Goal: Information Seeking & Learning: Find specific fact

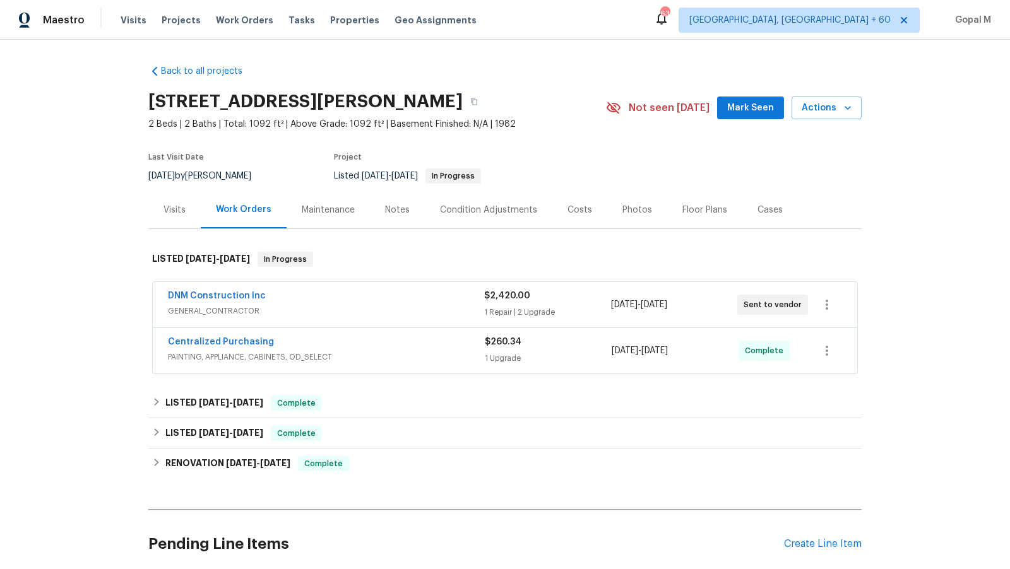
click at [390, 302] on div "DNM Construction Inc" at bounding box center [326, 297] width 316 height 15
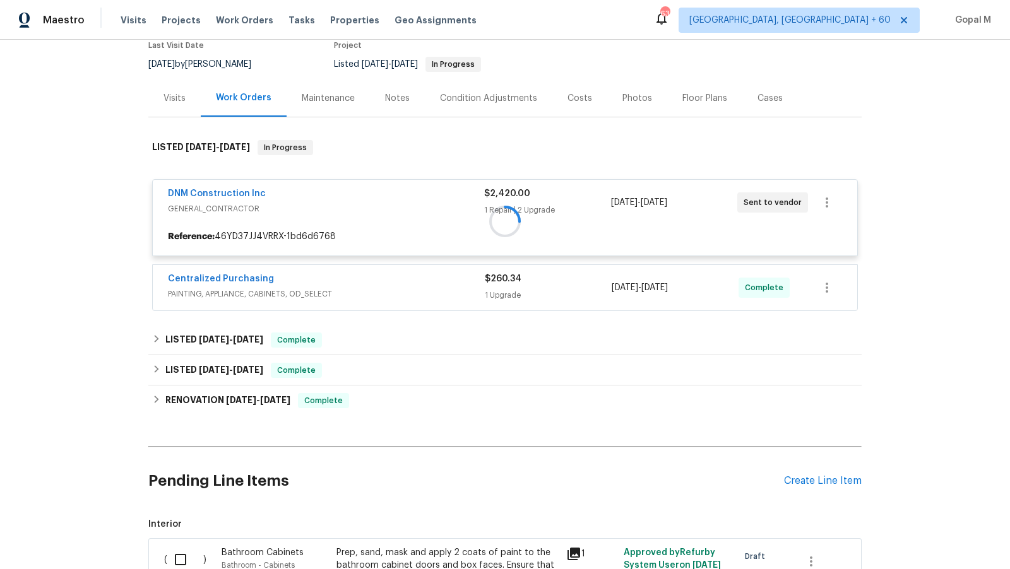
scroll to position [112, 0]
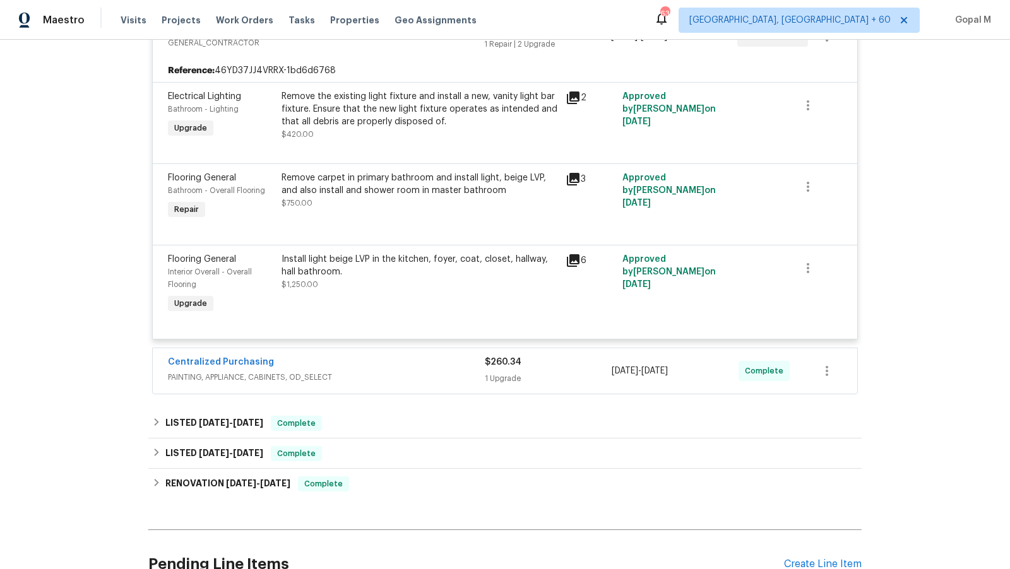
click at [432, 371] on span "PAINTING, APPLIANCE, CABINETS, OD_SELECT" at bounding box center [326, 377] width 317 height 13
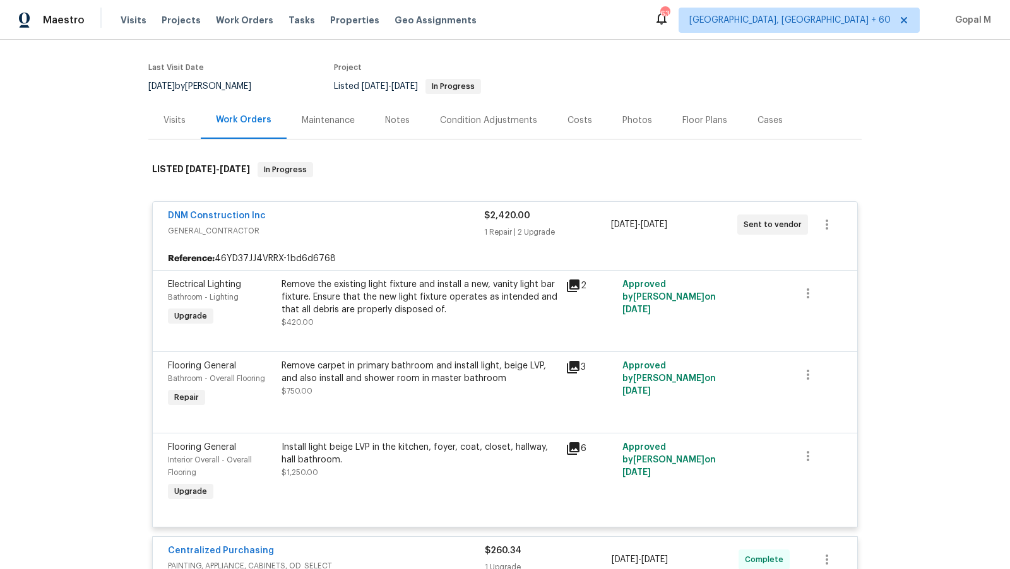
scroll to position [92, 0]
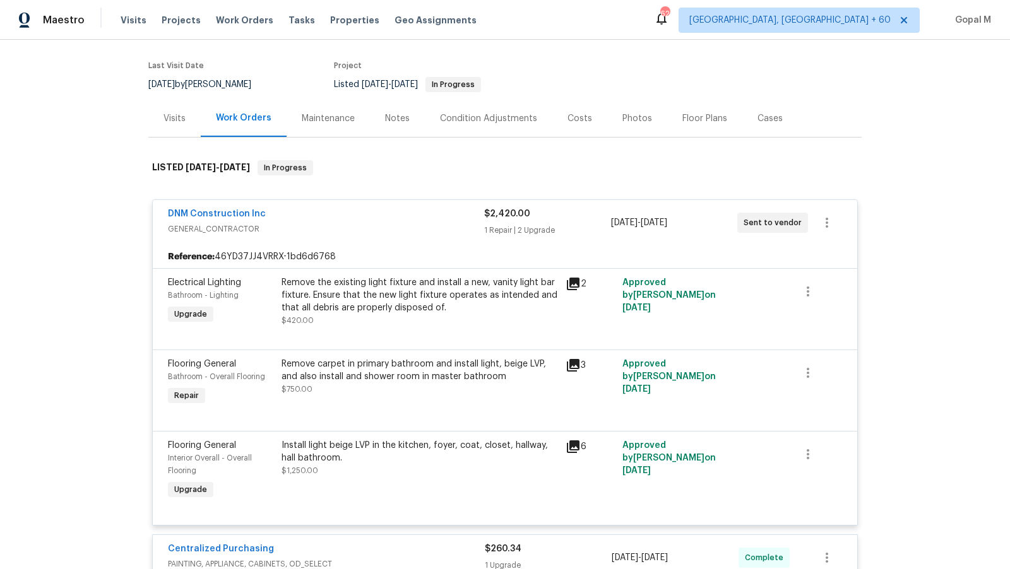
click at [409, 309] on div "Remove the existing light fixture and install a new, vanity light bar fixture. …" at bounding box center [420, 296] width 277 height 38
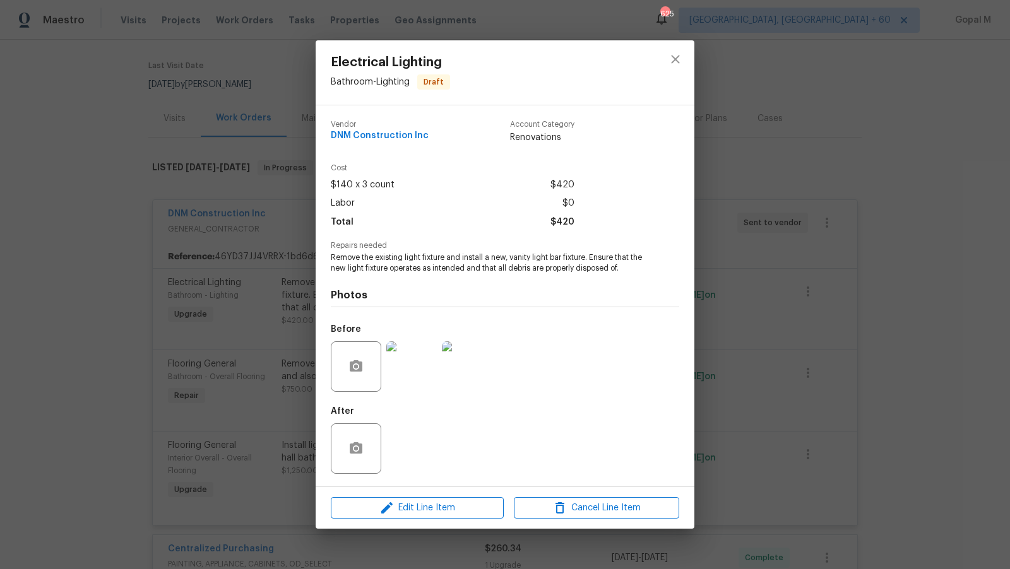
click at [266, 326] on div "Electrical Lighting Bathroom - Lighting Draft Vendor DNM Construction Inc Accou…" at bounding box center [505, 284] width 1010 height 569
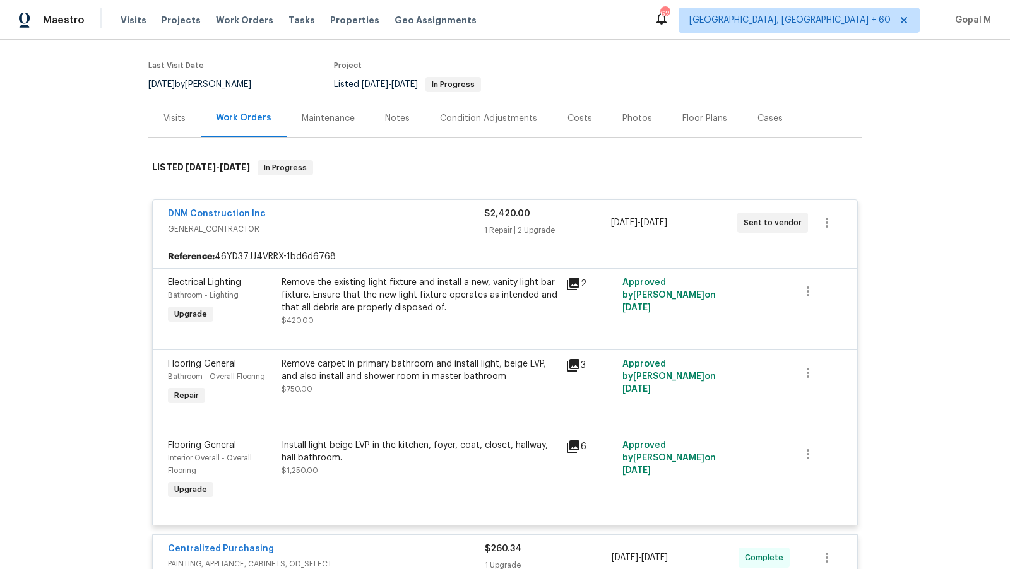
click at [390, 378] on div "Remove carpet in primary bathroom and install light, beige LVP, and also instal…" at bounding box center [420, 370] width 277 height 25
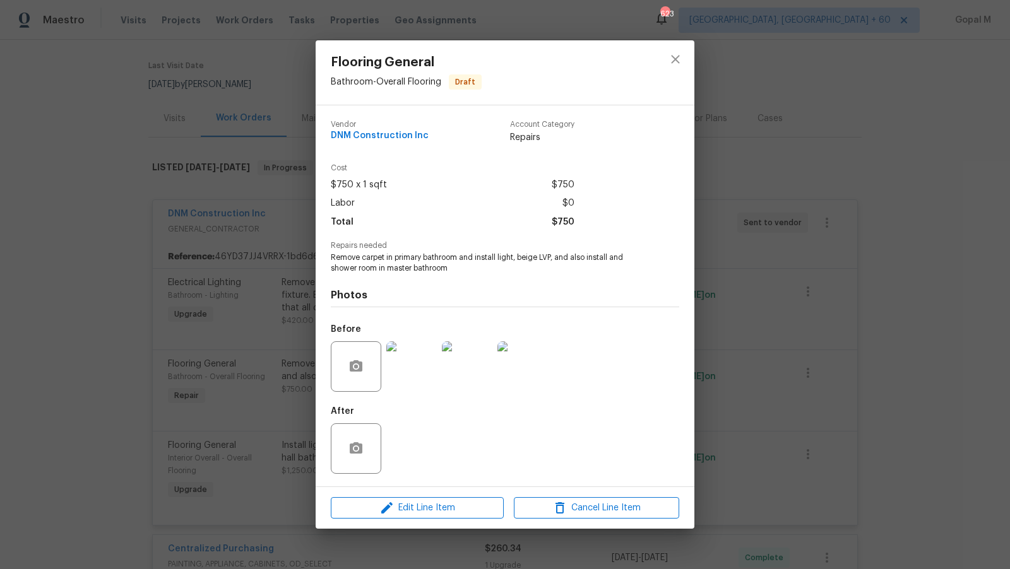
click at [476, 364] on img at bounding box center [467, 367] width 51 height 51
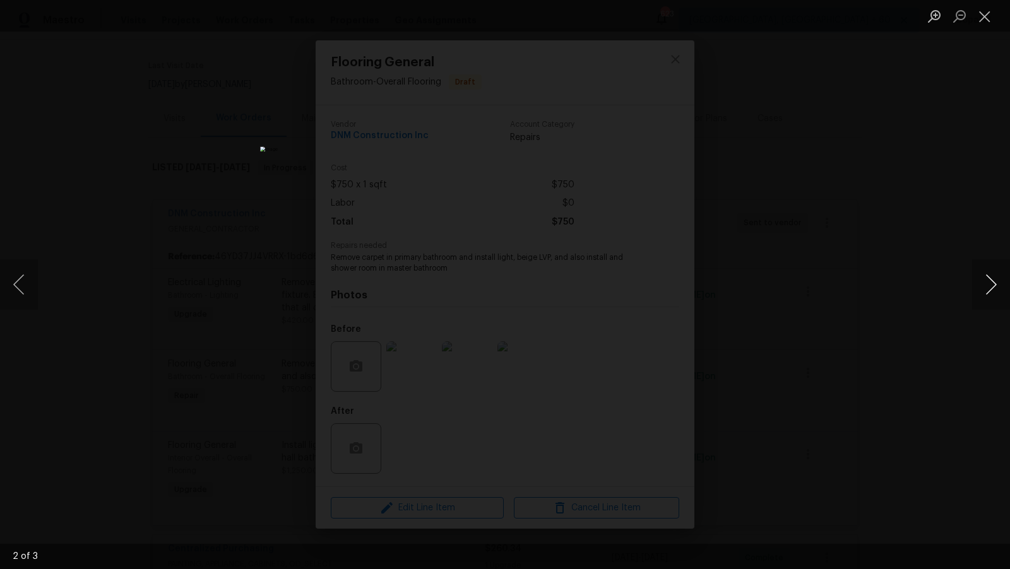
click at [908, 280] on button "Next image" at bounding box center [991, 284] width 38 height 51
click at [908, 9] on button "Close lightbox" at bounding box center [984, 16] width 25 height 22
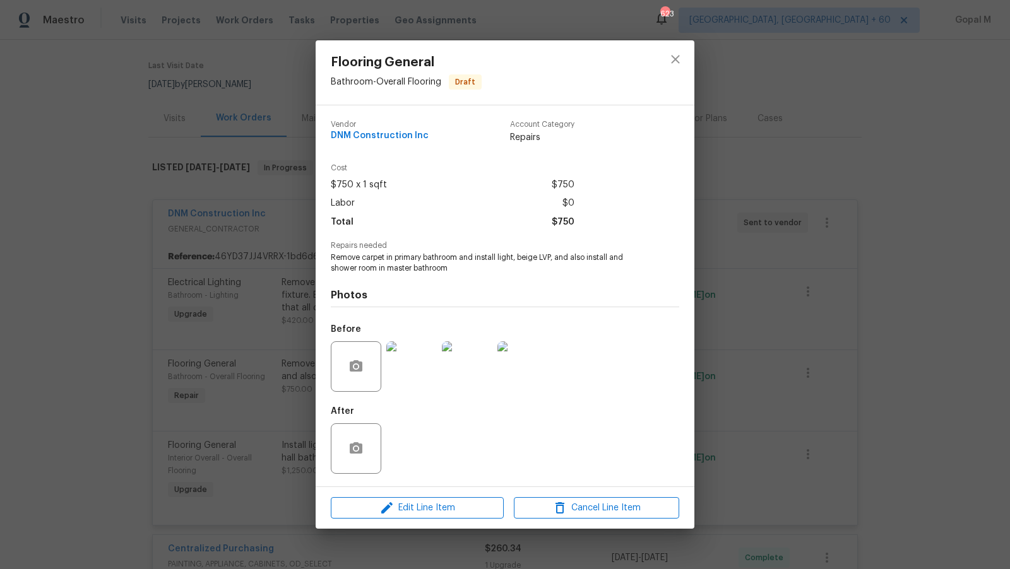
click at [201, 387] on div "Flooring General Bathroom - Overall Flooring Draft Vendor DNM Construction Inc …" at bounding box center [505, 284] width 1010 height 569
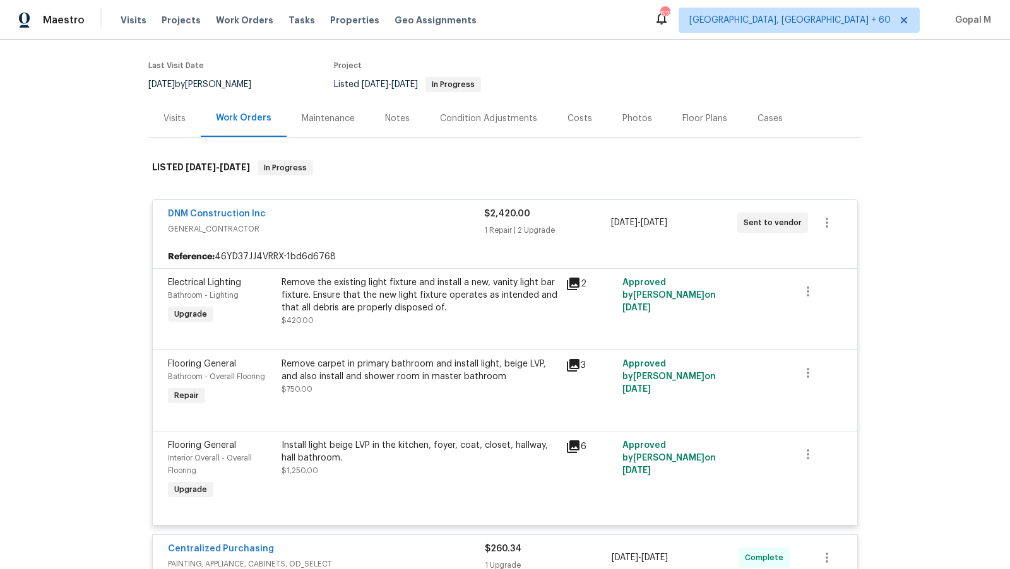
click at [383, 456] on div "Install light beige LVP in the kitchen, foyer, coat, closet, hallway, hall bath…" at bounding box center [420, 451] width 277 height 25
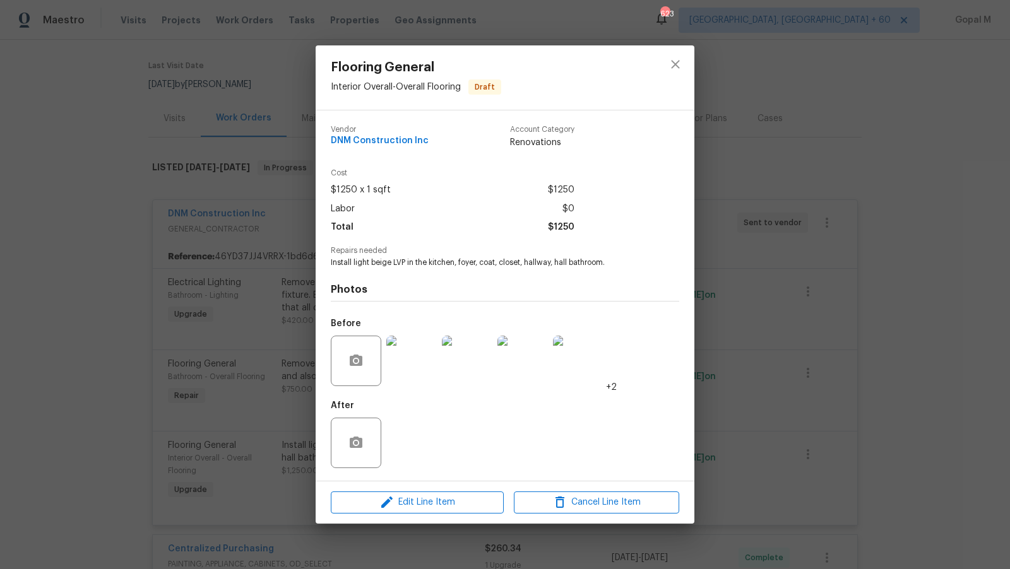
click at [412, 354] on img at bounding box center [411, 361] width 51 height 51
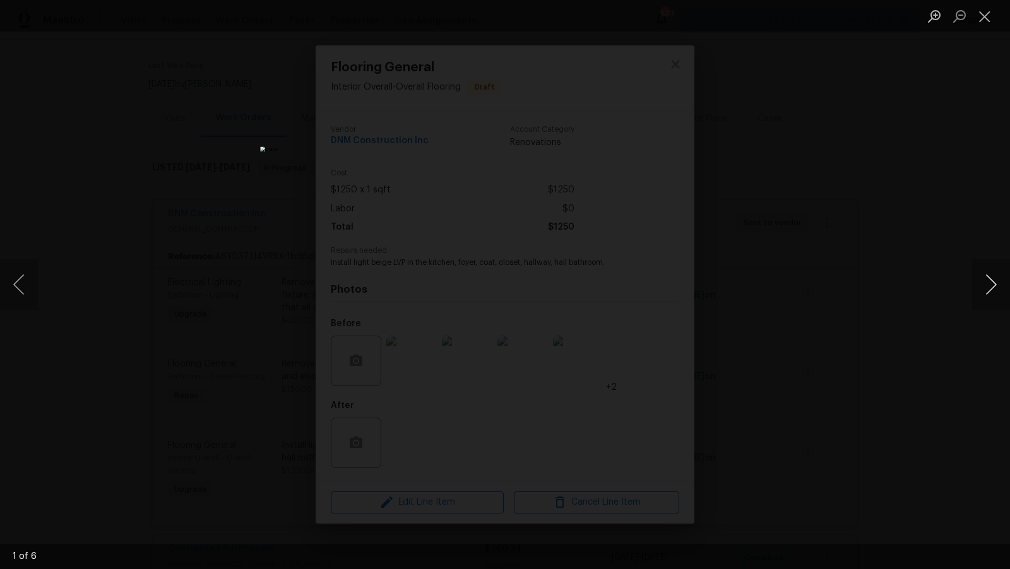
click at [908, 283] on button "Next image" at bounding box center [991, 284] width 38 height 51
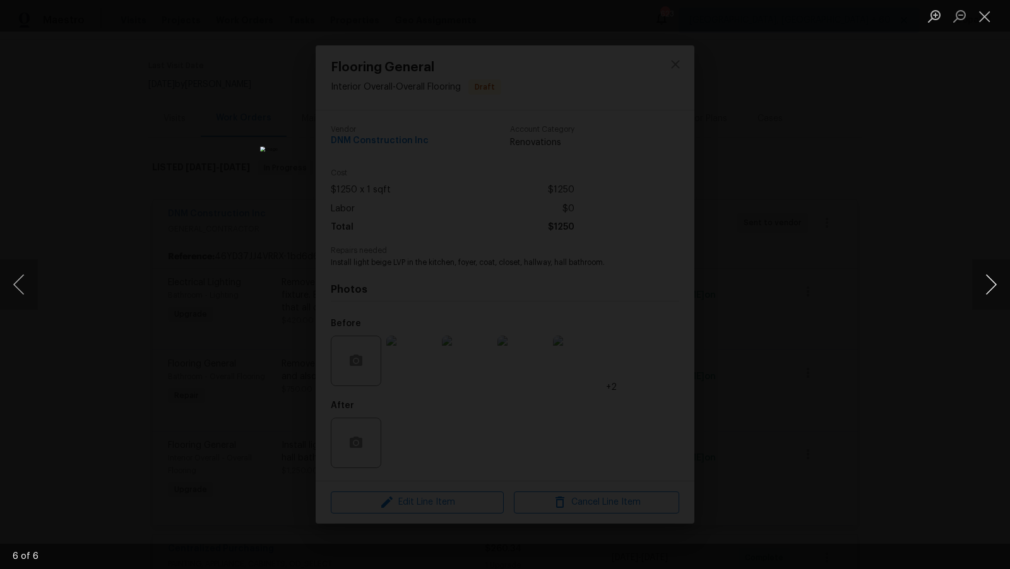
click at [908, 283] on button "Next image" at bounding box center [991, 284] width 38 height 51
click at [908, 22] on button "Close lightbox" at bounding box center [984, 16] width 25 height 22
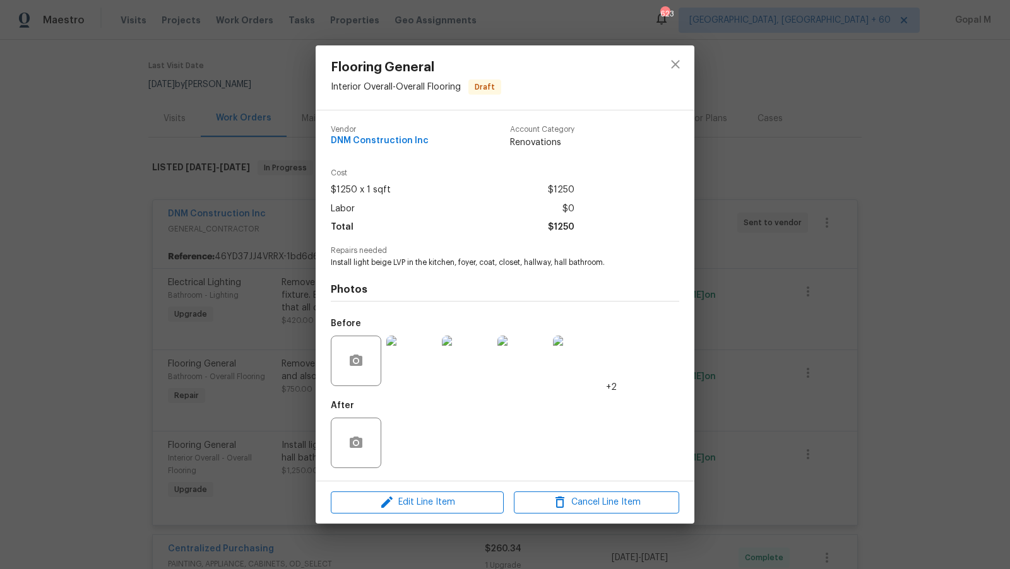
click at [860, 239] on div "Flooring General Interior Overall - Overall Flooring Draft Vendor DNM Construct…" at bounding box center [505, 284] width 1010 height 569
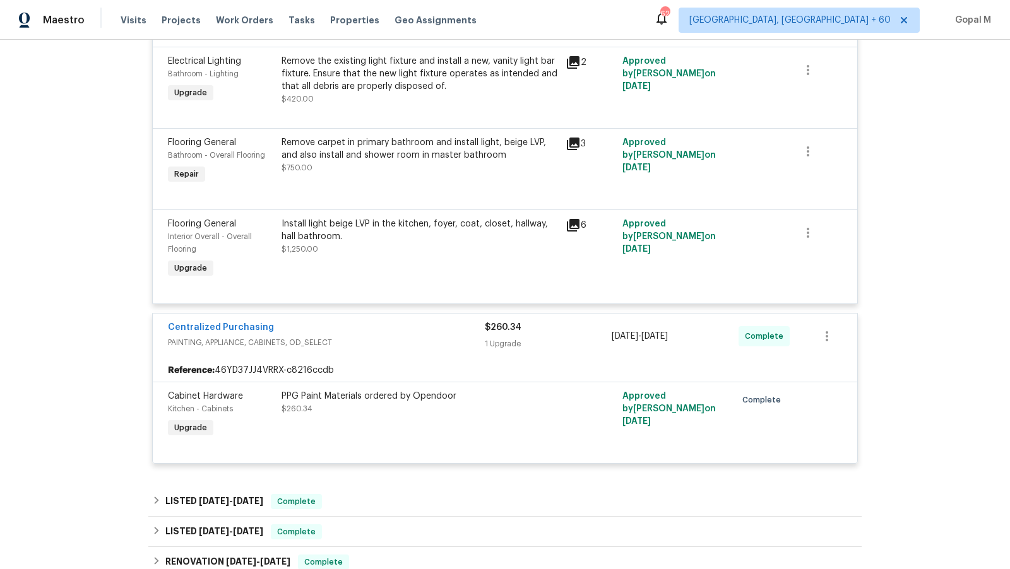
scroll to position [285, 0]
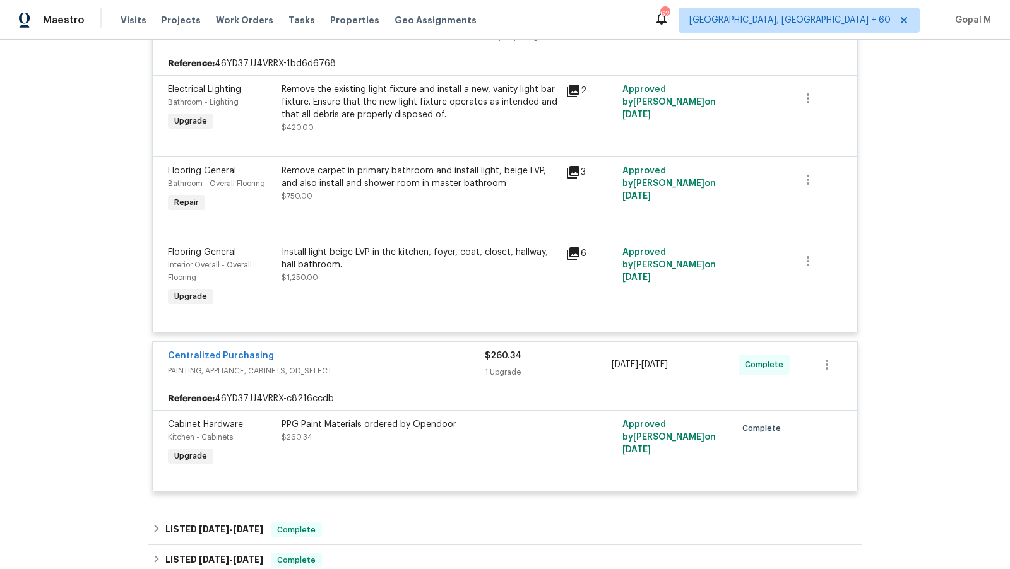
click at [585, 374] on div "1 Upgrade" at bounding box center [548, 372] width 127 height 13
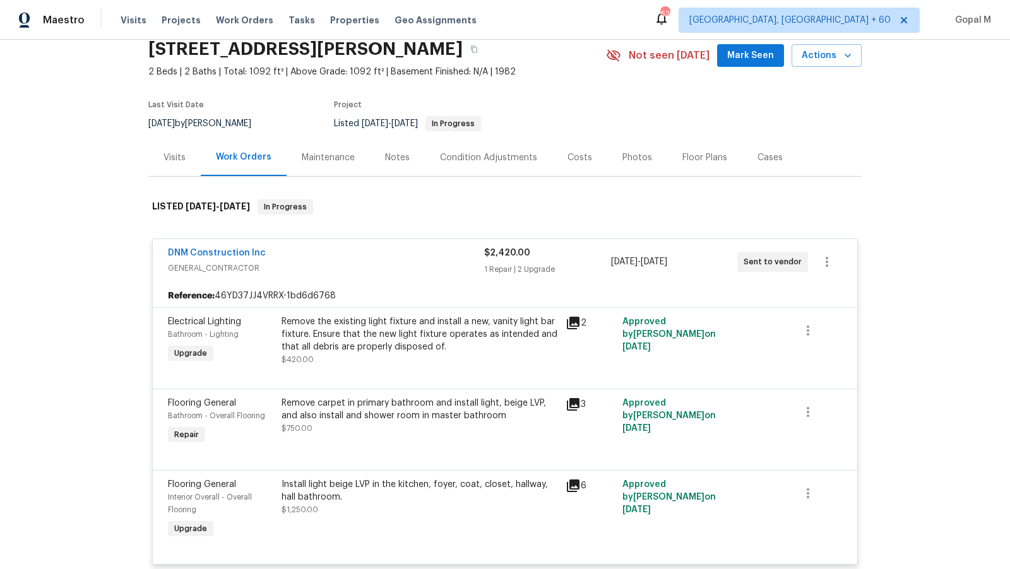
scroll to position [0, 0]
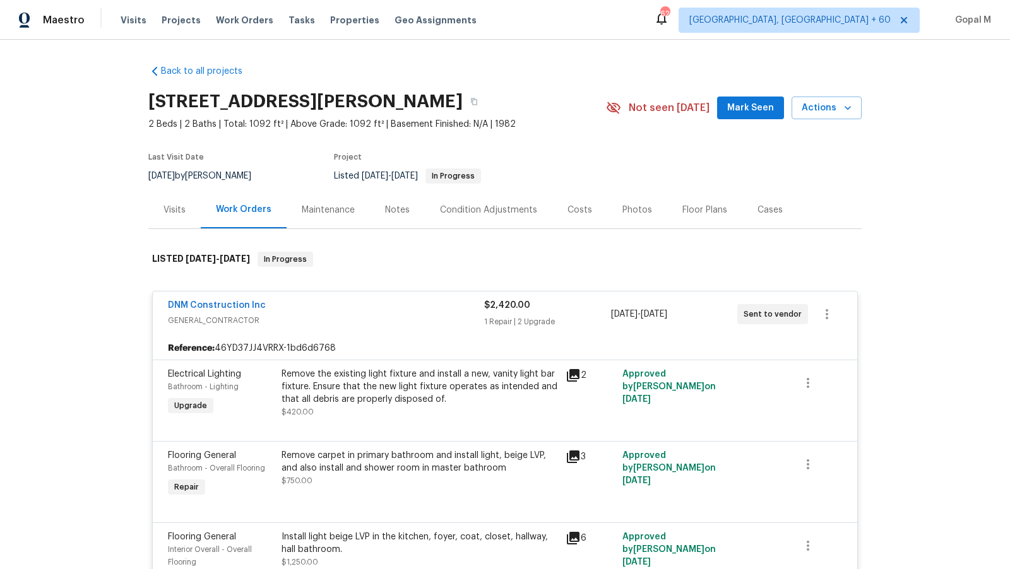
click at [586, 316] on div "1 Repair | 2 Upgrade" at bounding box center [547, 322] width 126 height 13
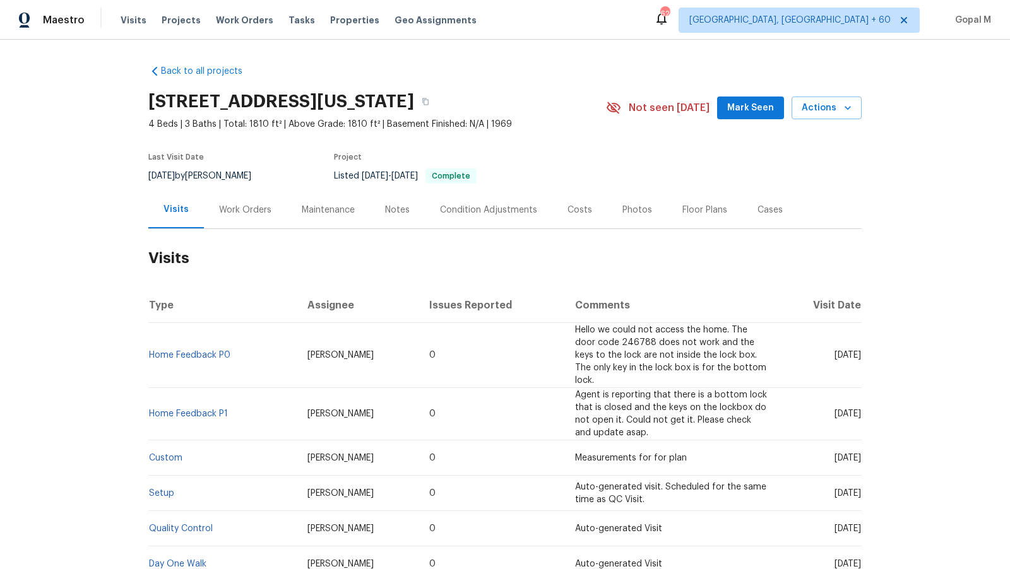
click at [248, 211] on div "Work Orders" at bounding box center [245, 210] width 52 height 13
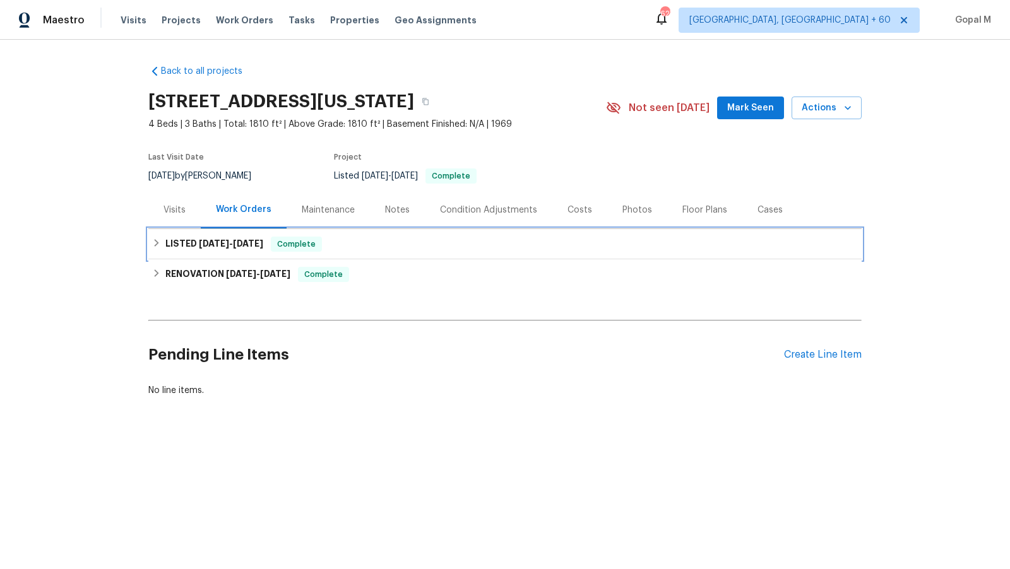
click at [350, 239] on div "LISTED 6/6/25 - 6/7/25 Complete" at bounding box center [505, 244] width 706 height 15
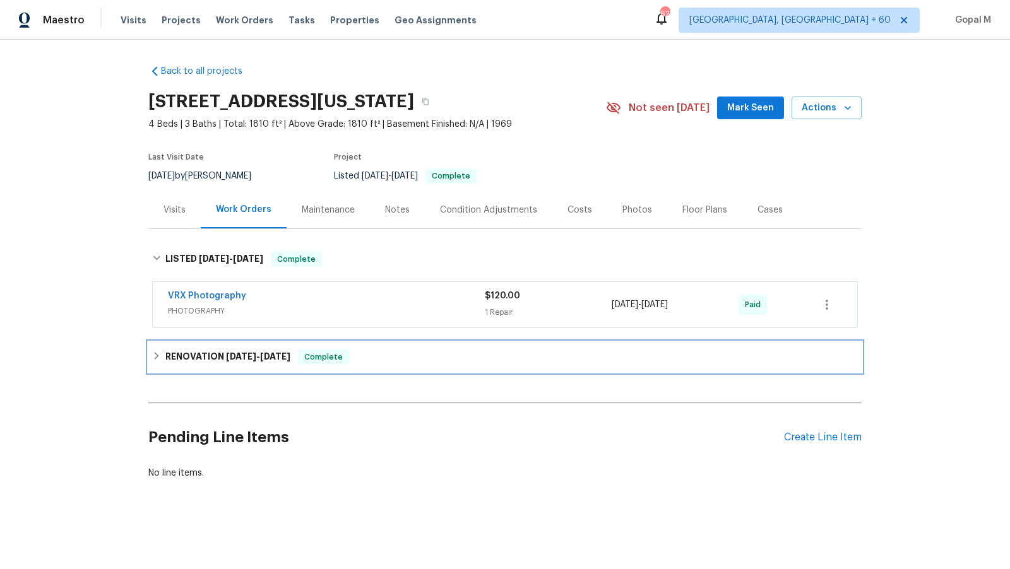
click at [406, 343] on div "RENOVATION 5/14/25 - 6/3/25 Complete" at bounding box center [504, 357] width 713 height 30
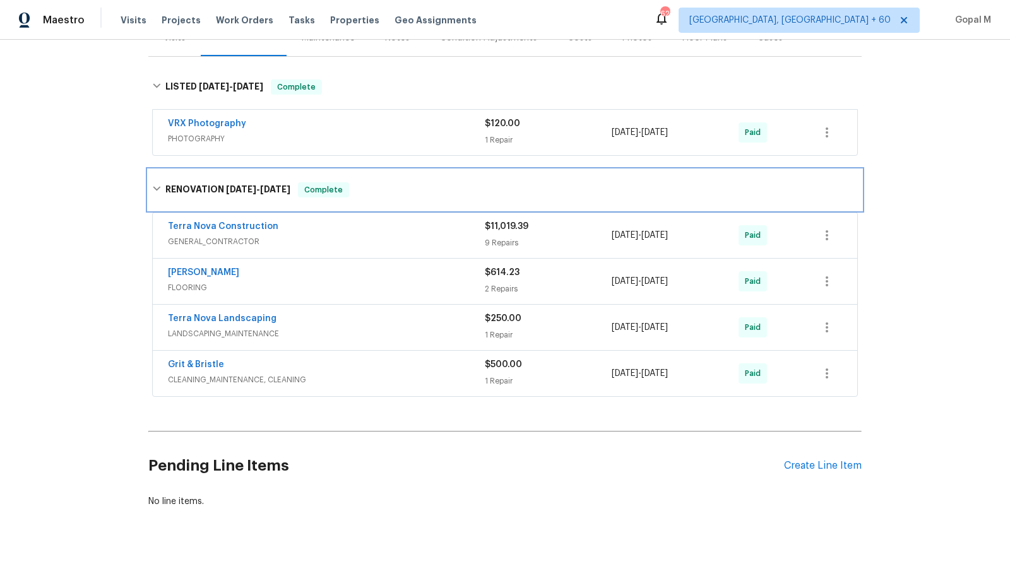
scroll to position [193, 0]
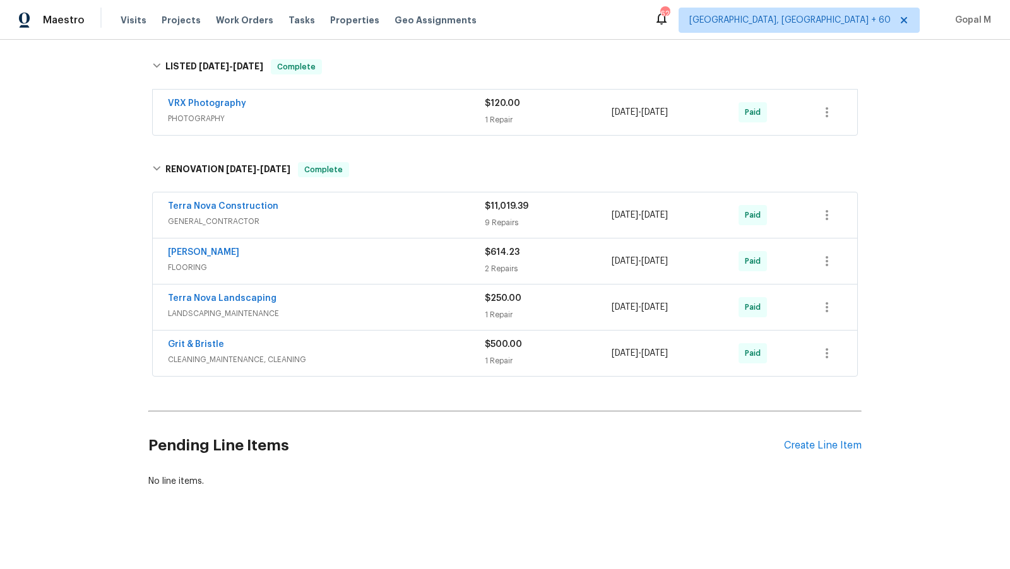
click at [439, 257] on div "Sherwin Williams" at bounding box center [326, 253] width 317 height 15
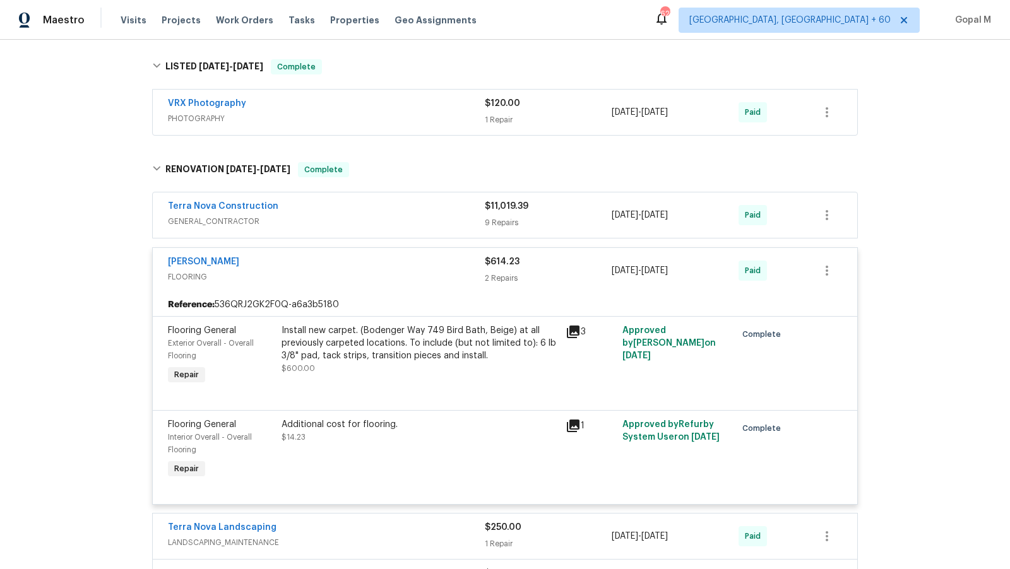
drag, startPoint x: 164, startPoint y: 258, endPoint x: 258, endPoint y: 259, distance: 93.5
click at [258, 259] on div "Sherwin Williams FLOORING $614.23 2 Repairs 5/26/2025 - 5/26/2025 Paid" at bounding box center [505, 270] width 705 height 45
copy link "Sherwin Williams"
drag, startPoint x: 611, startPoint y: 270, endPoint x: 713, endPoint y: 265, distance: 101.8
click at [713, 265] on div "Sherwin Williams FLOORING $614.23 2 Repairs 5/26/2025 - 5/26/2025 Paid" at bounding box center [490, 271] width 644 height 30
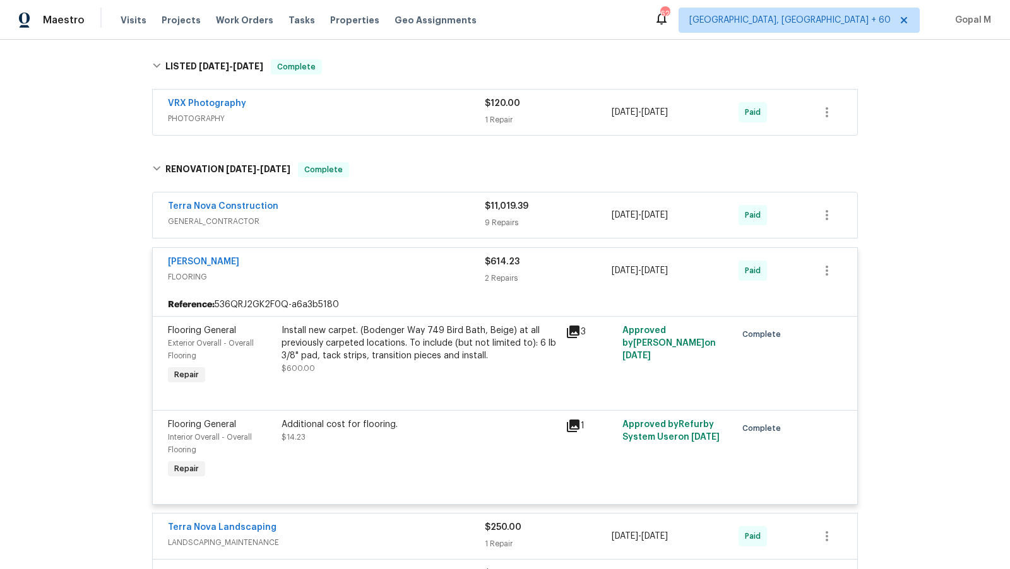
copy div "5/26/2025 - 5/26/2025"
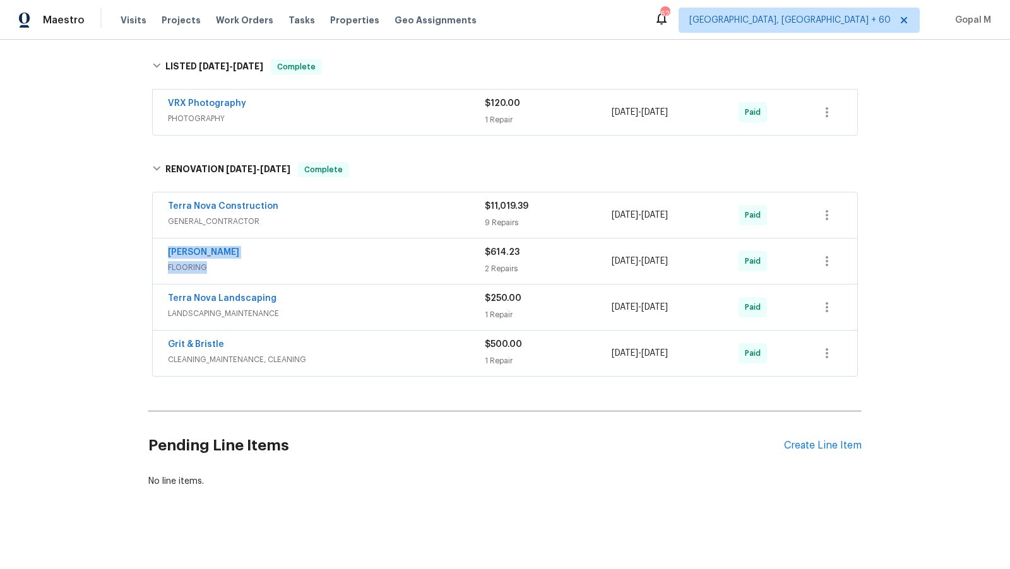
drag, startPoint x: 161, startPoint y: 253, endPoint x: 251, endPoint y: 263, distance: 90.2
click at [251, 263] on div "Sherwin Williams FLOORING $614.23 2 Repairs 5/26/2025 - 5/26/2025 Paid" at bounding box center [505, 261] width 705 height 45
click at [160, 253] on div "Sherwin Williams FLOORING $614.23 2 Repairs 5/26/2025 - 5/26/2025 Paid" at bounding box center [505, 261] width 705 height 45
drag, startPoint x: 160, startPoint y: 253, endPoint x: 240, endPoint y: 253, distance: 79.5
click at [240, 253] on div "Sherwin Williams FLOORING $614.23 2 Repairs 5/26/2025 - 5/26/2025 Paid" at bounding box center [505, 261] width 705 height 45
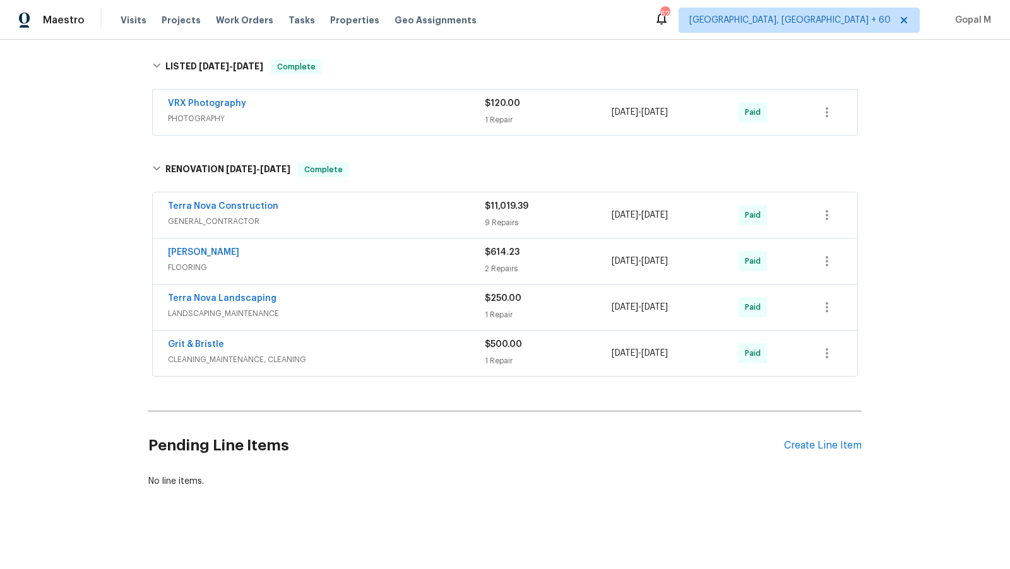
copy link "Sherwin Williams"
